Goal: Find specific page/section: Find specific page/section

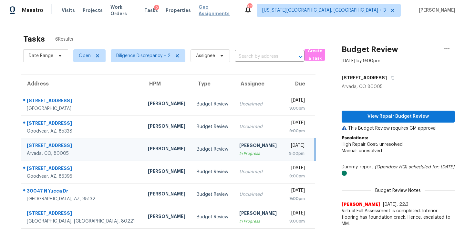
click at [199, 8] on span "Geo Assignments" at bounding box center [218, 10] width 38 height 13
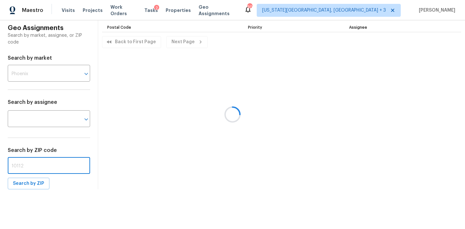
click at [33, 162] on input "text" at bounding box center [49, 166] width 82 height 15
paste input "85145"
type input "85145"
click at [28, 185] on span "Search by ZIP" at bounding box center [28, 184] width 31 height 8
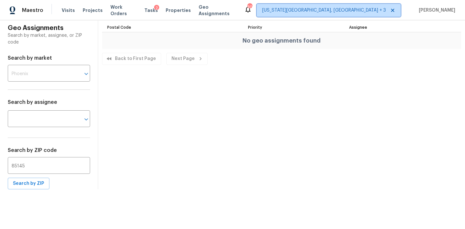
click at [356, 8] on span "[US_STATE][GEOGRAPHIC_DATA], [GEOGRAPHIC_DATA] + 3" at bounding box center [324, 10] width 124 height 6
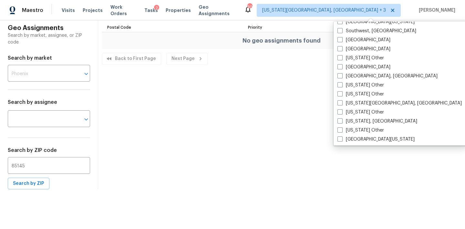
scroll to position [935, 0]
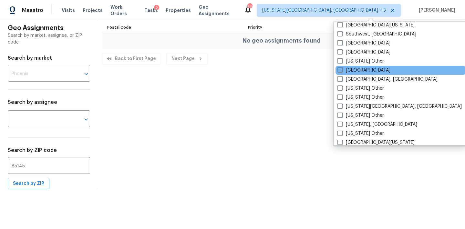
click at [351, 70] on label "[GEOGRAPHIC_DATA]" at bounding box center [363, 70] width 53 height 6
click at [342, 70] on input "[GEOGRAPHIC_DATA]" at bounding box center [339, 69] width 4 height 4
checkbox input "true"
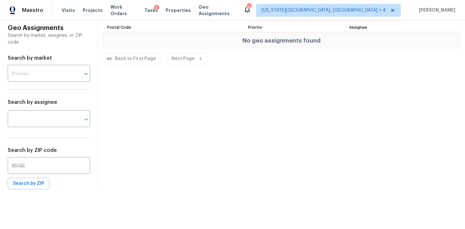
click at [219, 103] on div "Geo Assignments Search by market, assignee, or ZIP code Search by market ​ Sear…" at bounding box center [232, 104] width 465 height 169
click at [34, 186] on span "Search by ZIP" at bounding box center [28, 184] width 31 height 8
click at [366, 7] on span "[US_STATE][GEOGRAPHIC_DATA], [GEOGRAPHIC_DATA] + 4" at bounding box center [328, 10] width 145 height 13
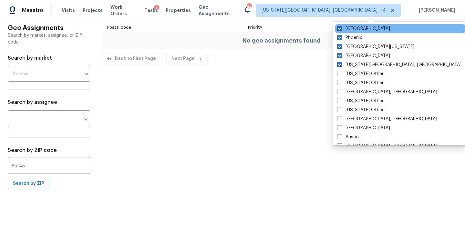
click at [351, 28] on label "[GEOGRAPHIC_DATA]" at bounding box center [363, 29] width 53 height 6
click at [341, 28] on input "[GEOGRAPHIC_DATA]" at bounding box center [339, 28] width 4 height 4
click at [351, 28] on label "[GEOGRAPHIC_DATA]" at bounding box center [363, 29] width 53 height 6
click at [342, 28] on input "[GEOGRAPHIC_DATA]" at bounding box center [339, 28] width 4 height 4
checkbox input "true"
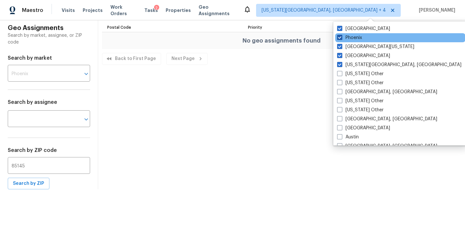
click at [349, 35] on label "Phoenix" at bounding box center [349, 38] width 25 height 6
click at [341, 35] on input "Phoenix" at bounding box center [339, 37] width 4 height 4
checkbox input "false"
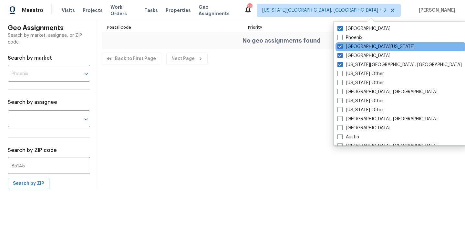
click at [349, 43] on div "[GEOGRAPHIC_DATA][US_STATE]" at bounding box center [401, 46] width 130 height 9
click at [342, 47] on span at bounding box center [339, 46] width 5 height 5
click at [342, 47] on input "[GEOGRAPHIC_DATA][US_STATE]" at bounding box center [339, 46] width 4 height 4
checkbox input "false"
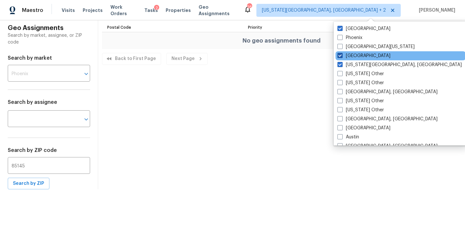
click at [342, 55] on span at bounding box center [339, 55] width 5 height 5
click at [342, 55] on input "[GEOGRAPHIC_DATA]" at bounding box center [339, 55] width 4 height 4
checkbox input "false"
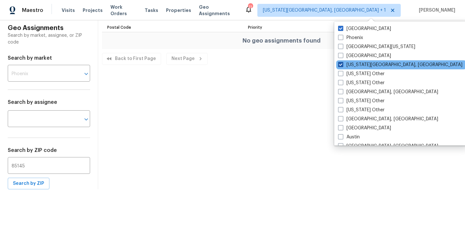
click at [341, 62] on span at bounding box center [340, 64] width 5 height 5
click at [341, 62] on input "[US_STATE][GEOGRAPHIC_DATA], [GEOGRAPHIC_DATA]" at bounding box center [340, 64] width 4 height 4
checkbox input "false"
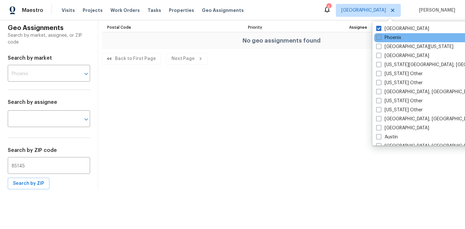
click at [377, 38] on span at bounding box center [378, 37] width 5 height 5
click at [377, 38] on input "Phoenix" at bounding box center [378, 37] width 4 height 4
checkbox input "true"
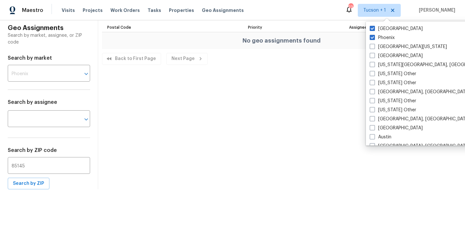
click at [284, 87] on div "Geo Assignments Search by market, assignee, or ZIP code Search by market ​ Sear…" at bounding box center [232, 104] width 465 height 169
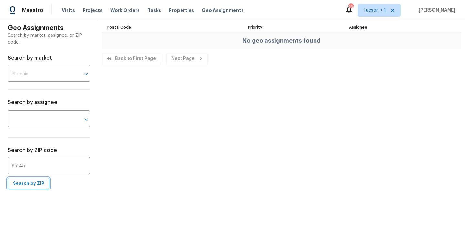
click at [34, 182] on span "Search by ZIP" at bounding box center [28, 184] width 31 height 8
click at [242, 142] on div "Geo Assignments Search by market, assignee, or ZIP code Search by market ​ Sear…" at bounding box center [232, 104] width 465 height 169
